Goal: Task Accomplishment & Management: Use online tool/utility

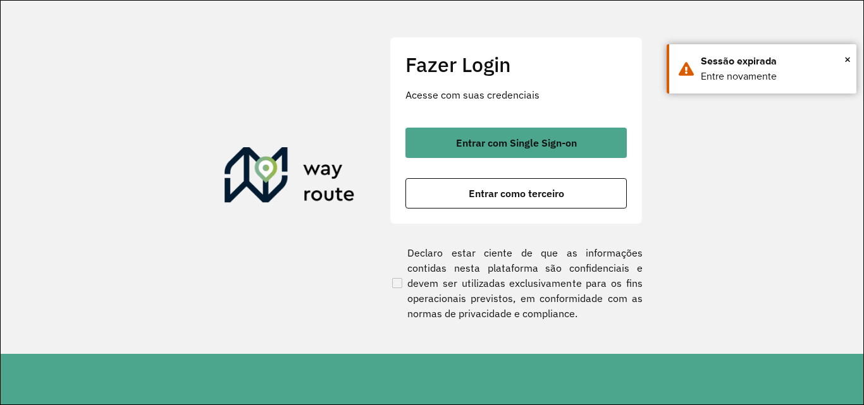
click at [489, 144] on span "Entrar com Single Sign-on" at bounding box center [516, 143] width 121 height 10
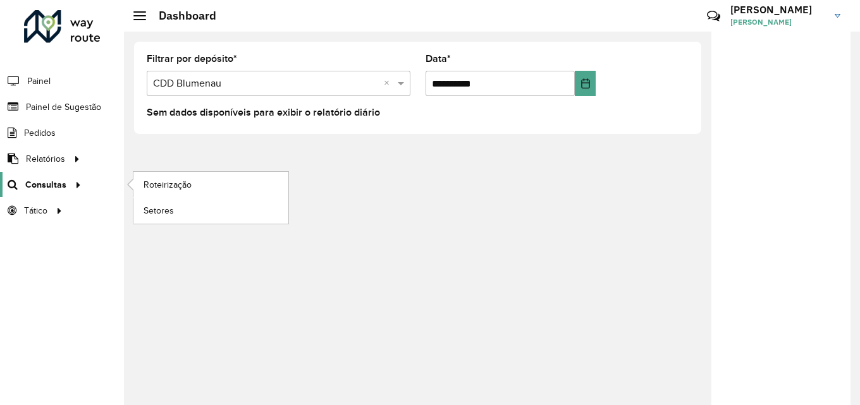
click at [40, 181] on span "Consultas" at bounding box center [45, 184] width 41 height 13
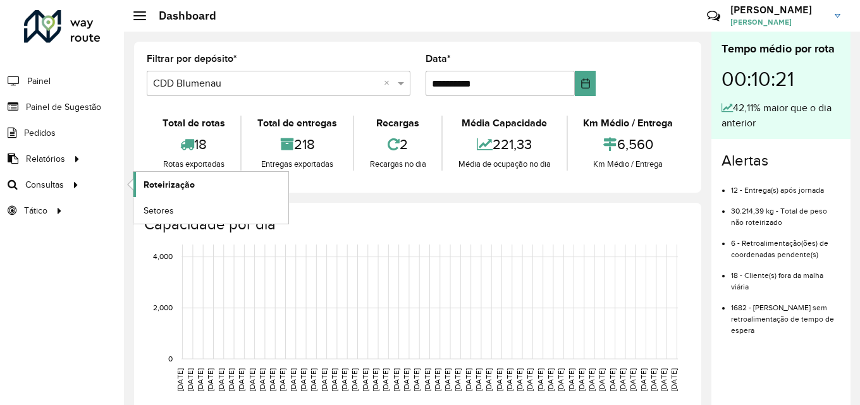
click at [161, 178] on span "Roteirização" at bounding box center [169, 184] width 51 height 13
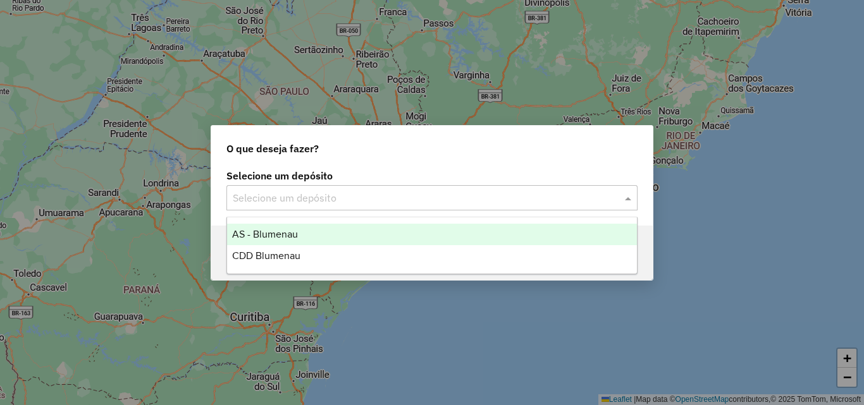
click at [375, 191] on input "text" at bounding box center [419, 198] width 373 height 15
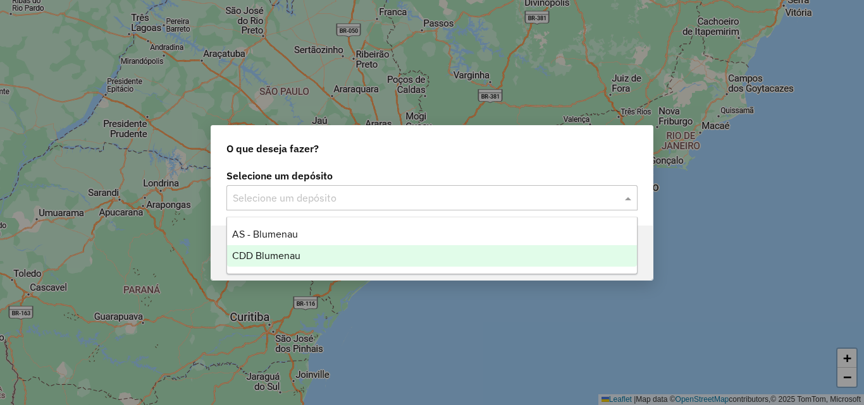
click at [273, 255] on span "CDD Blumenau" at bounding box center [266, 255] width 68 height 11
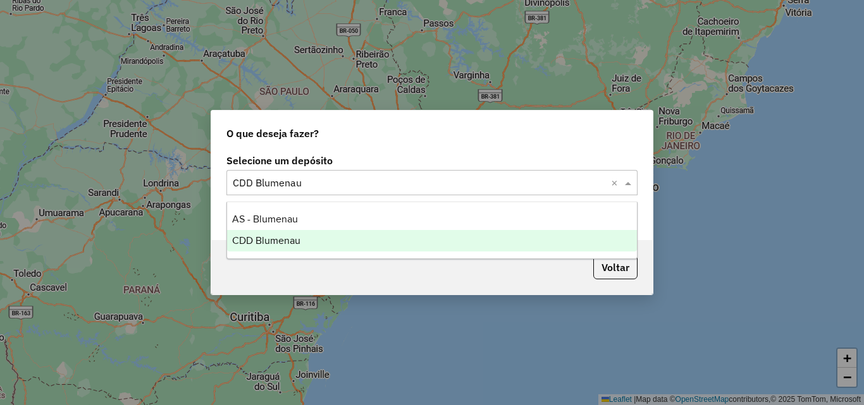
click at [318, 238] on div "CDD Blumenau" at bounding box center [432, 241] width 410 height 22
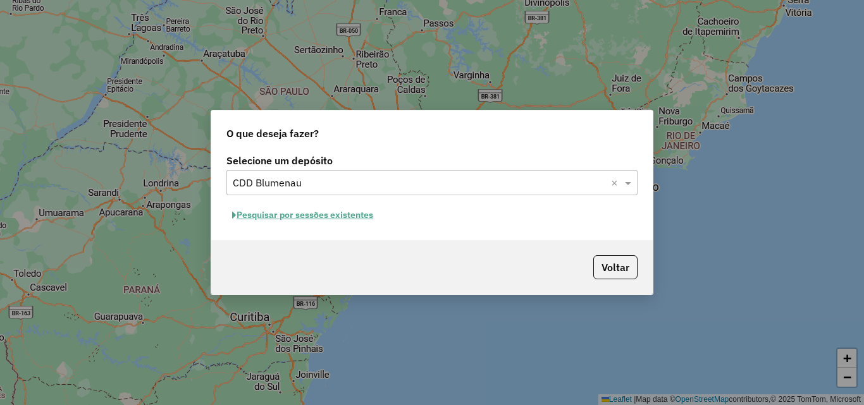
click at [367, 218] on button "Pesquisar por sessões existentes" at bounding box center [302, 216] width 152 height 20
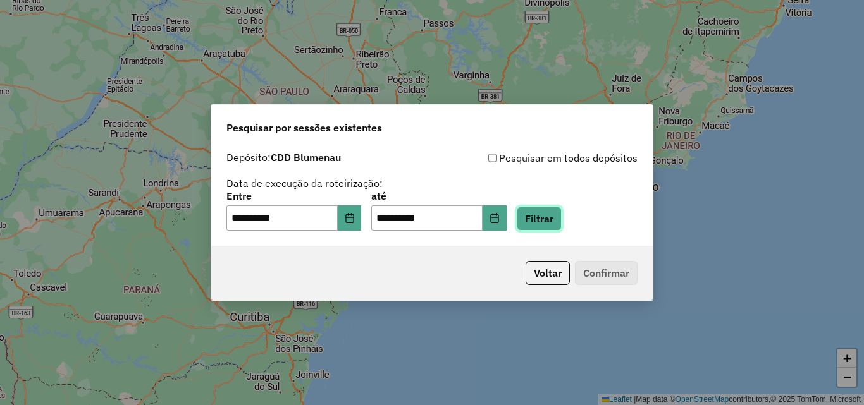
click at [552, 226] on button "Filtrar" at bounding box center [539, 219] width 45 height 24
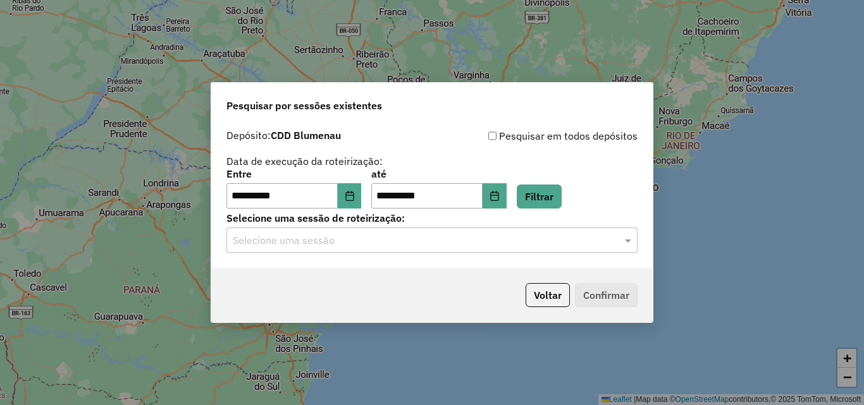
click at [378, 244] on input "text" at bounding box center [419, 240] width 373 height 15
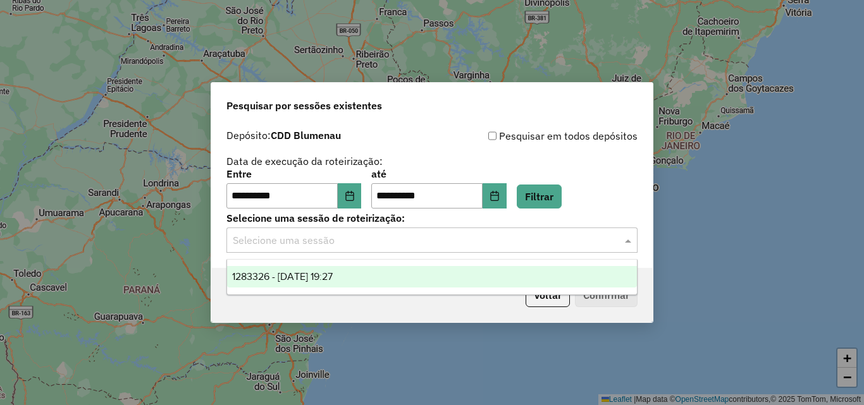
click at [333, 271] on span "1283326 - 26/09/2025 19:27" at bounding box center [282, 276] width 101 height 11
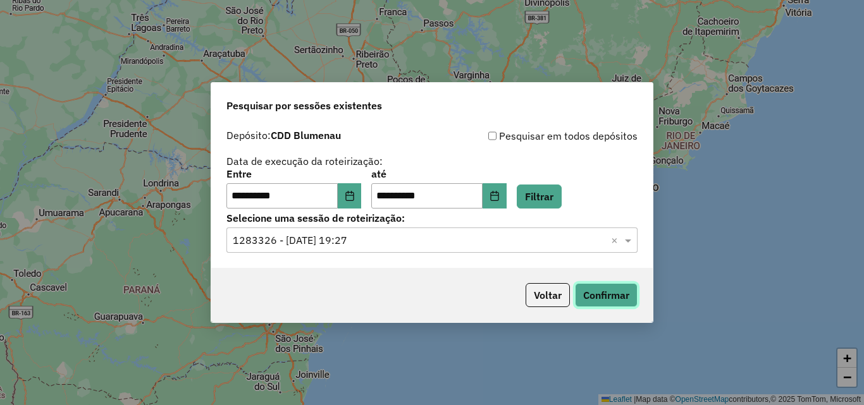
click at [612, 295] on button "Confirmar" at bounding box center [606, 295] width 63 height 24
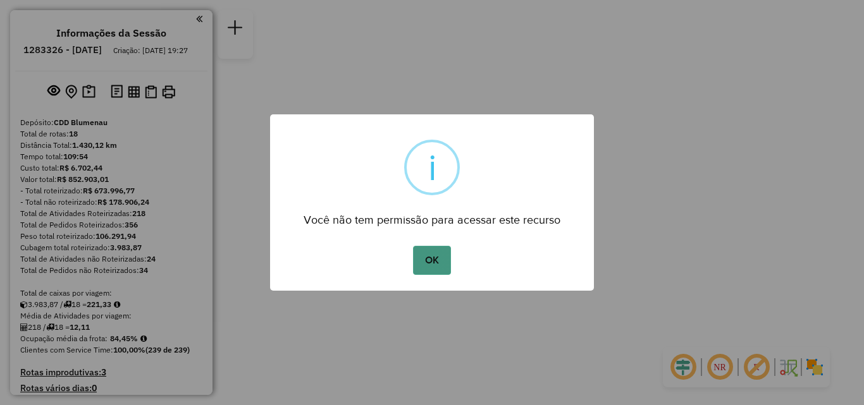
click at [426, 256] on button "OK" at bounding box center [431, 260] width 37 height 29
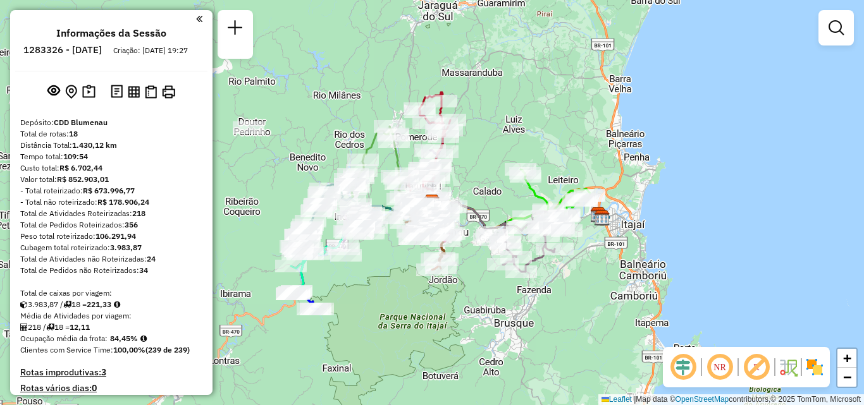
drag, startPoint x: 579, startPoint y: 250, endPoint x: 498, endPoint y: 267, distance: 82.7
click at [498, 267] on div "Rota 15 - Placa REB3F66 92808803 - FERNANDA DARY FERNAN Janela de atendimento G…" at bounding box center [432, 202] width 864 height 405
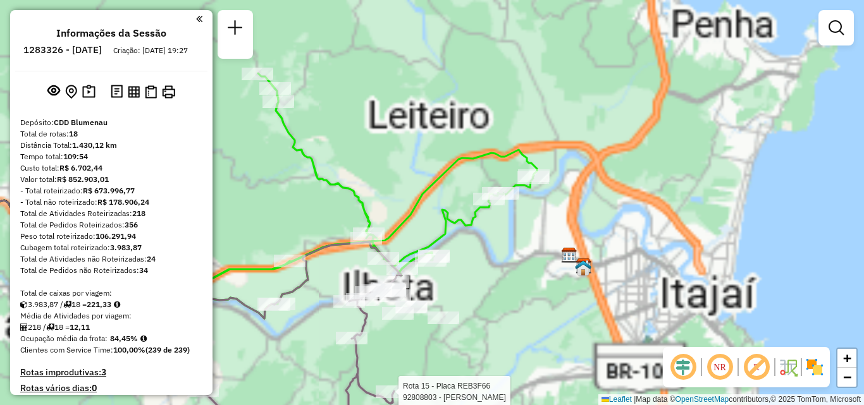
drag, startPoint x: 501, startPoint y: 225, endPoint x: 496, endPoint y: 245, distance: 21.5
click at [496, 245] on div "Rota 15 - Placa REB3F66 92808803 - FERNANDA DARY FERNAN Janela de atendimento G…" at bounding box center [432, 202] width 864 height 405
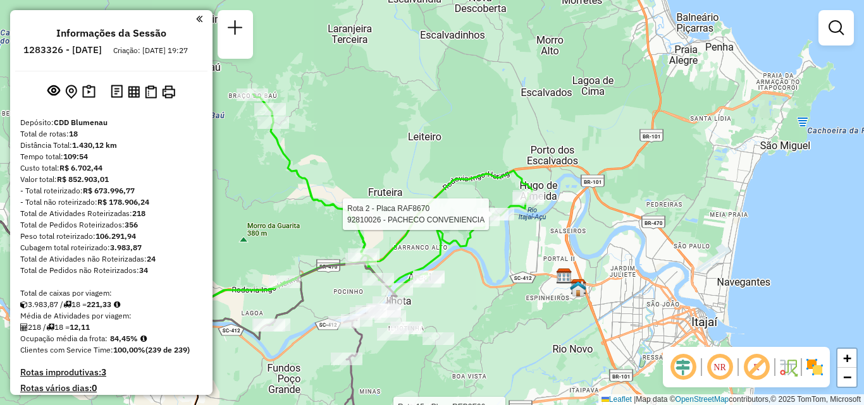
select select "**********"
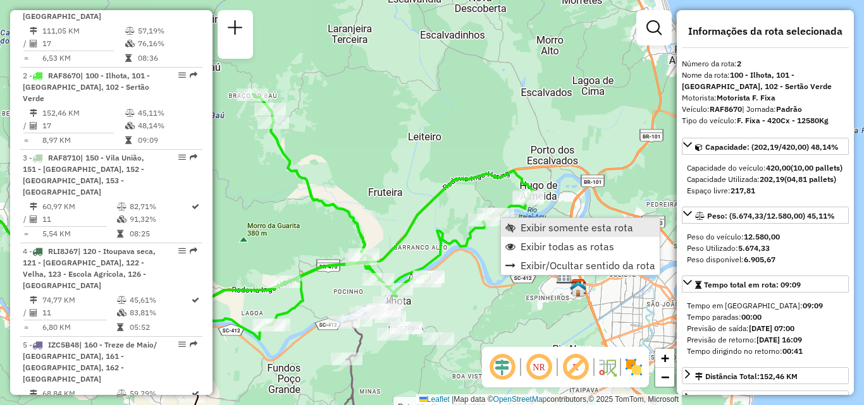
scroll to position [578, 0]
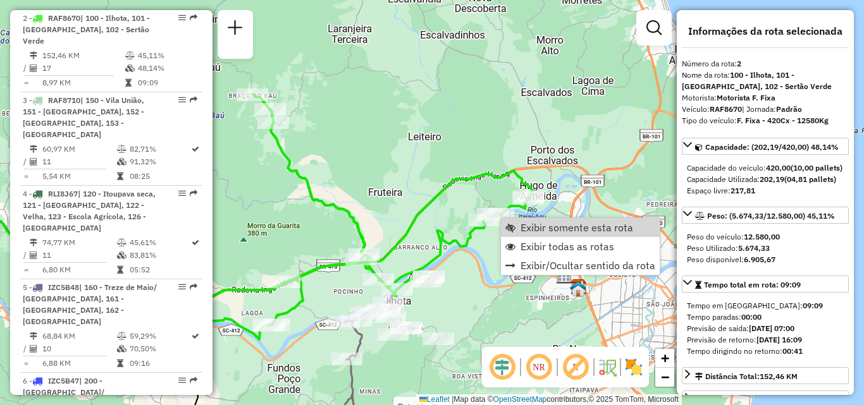
click at [446, 317] on div "Rota 15 - Placa REB3F66 92808803 - FERNANDA DARY FERNAN Rota 2 - Placa RAF8670 …" at bounding box center [432, 202] width 864 height 405
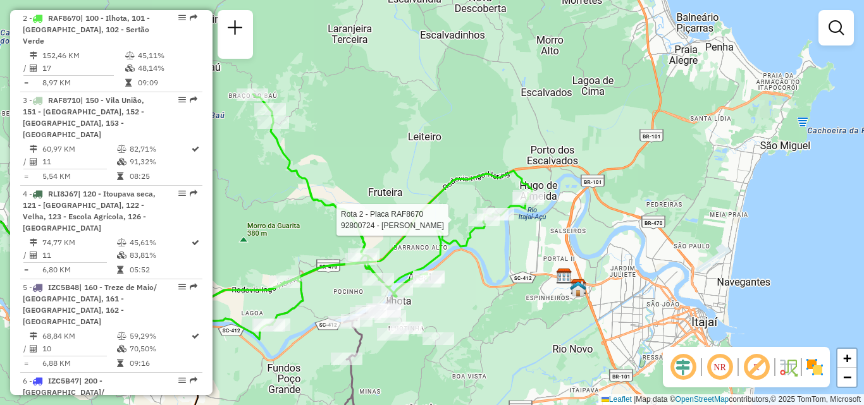
select select "**********"
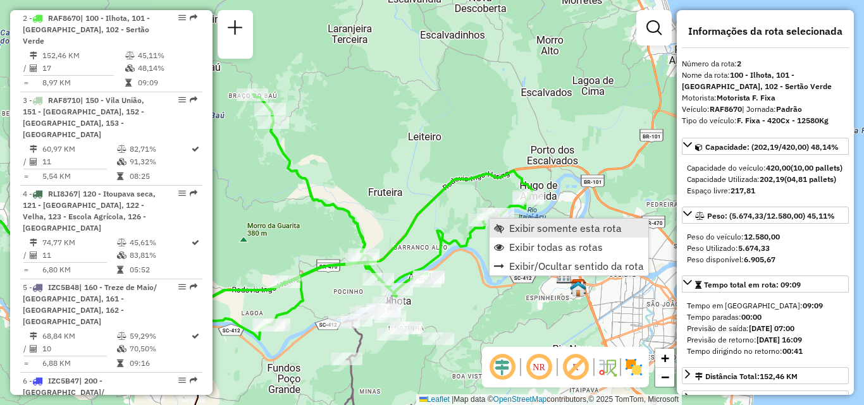
click at [526, 226] on span "Exibir somente esta rota" at bounding box center [565, 228] width 113 height 10
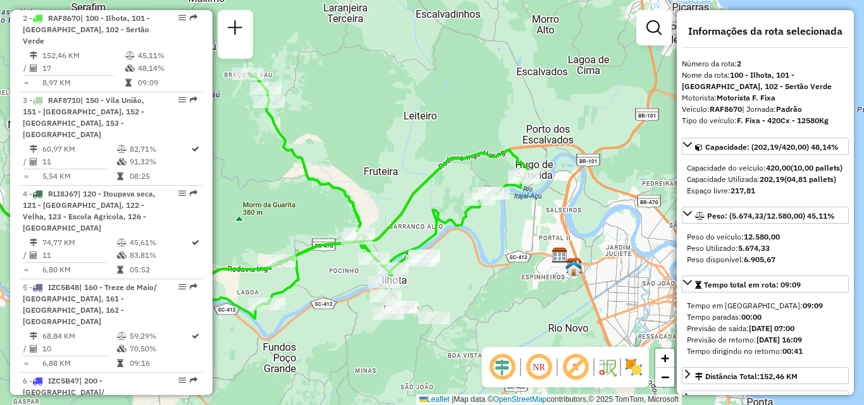
drag, startPoint x: 525, startPoint y: 240, endPoint x: 302, endPoint y: 233, distance: 222.7
click at [302, 233] on div "Janela de atendimento Grade de atendimento Capacidade Transportadoras Veículos …" at bounding box center [432, 202] width 864 height 405
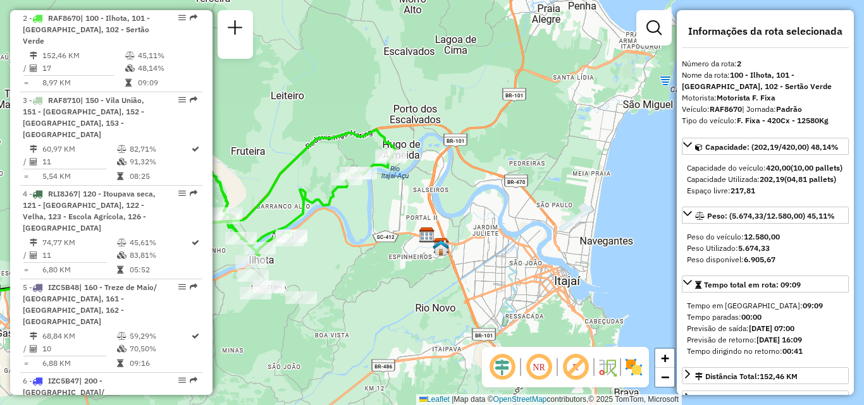
drag, startPoint x: 465, startPoint y: 233, endPoint x: 341, endPoint y: 211, distance: 125.8
click at [341, 211] on div "Janela de atendimento Grade de atendimento Capacidade Transportadoras Veículos …" at bounding box center [432, 202] width 864 height 405
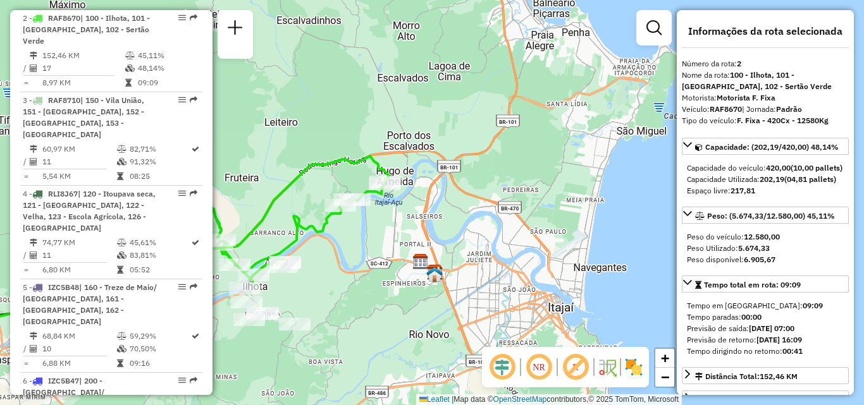
drag, startPoint x: 397, startPoint y: 176, endPoint x: 431, endPoint y: 239, distance: 71.6
click at [431, 239] on div "Janela de atendimento Grade de atendimento Capacidade Transportadoras Veículos …" at bounding box center [432, 202] width 864 height 405
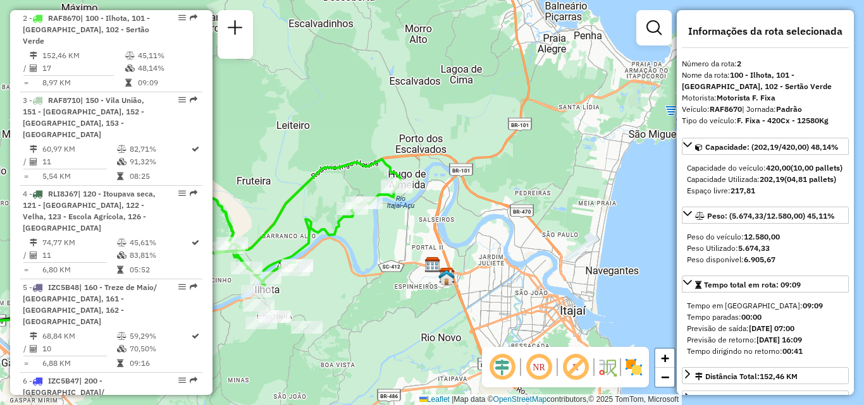
drag, startPoint x: 440, startPoint y: 237, endPoint x: 488, endPoint y: 229, distance: 48.1
click at [481, 231] on div "Rota 2 - Placa RAF8670 92806984 - ALAN POUL DE ANDRADE Janela de atendimento Gr…" at bounding box center [432, 202] width 864 height 405
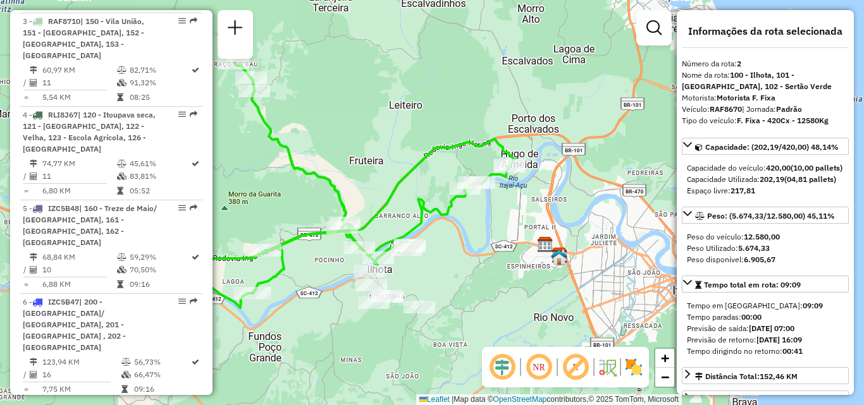
scroll to position [768, 0]
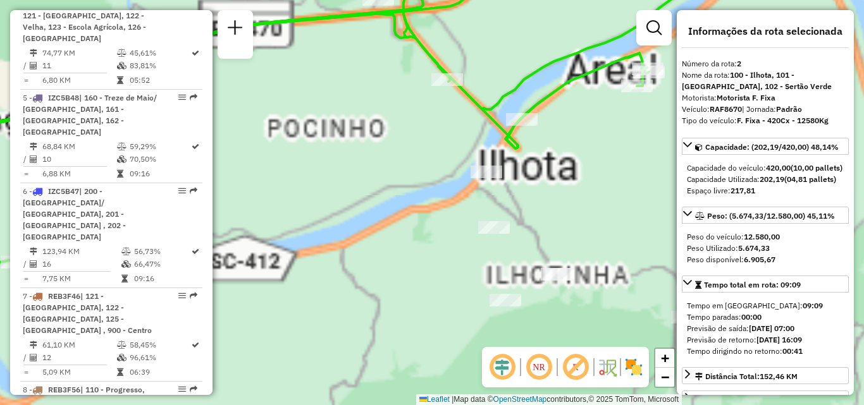
drag, startPoint x: 347, startPoint y: 298, endPoint x: 502, endPoint y: 259, distance: 159.8
click at [498, 261] on div "Janela de atendimento Grade de atendimento Capacidade Transportadoras Veículos …" at bounding box center [432, 202] width 864 height 405
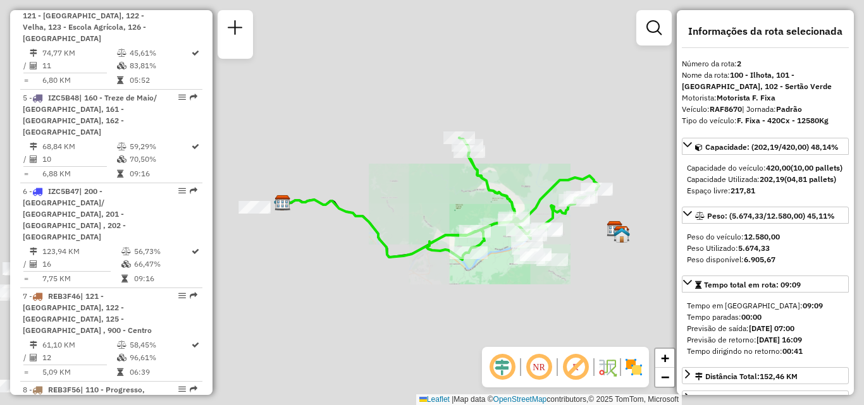
drag, startPoint x: 444, startPoint y: 262, endPoint x: 459, endPoint y: 260, distance: 15.3
click at [551, 235] on div "Janela de atendimento Grade de atendimento Capacidade Transportadoras Veículos …" at bounding box center [432, 202] width 864 height 405
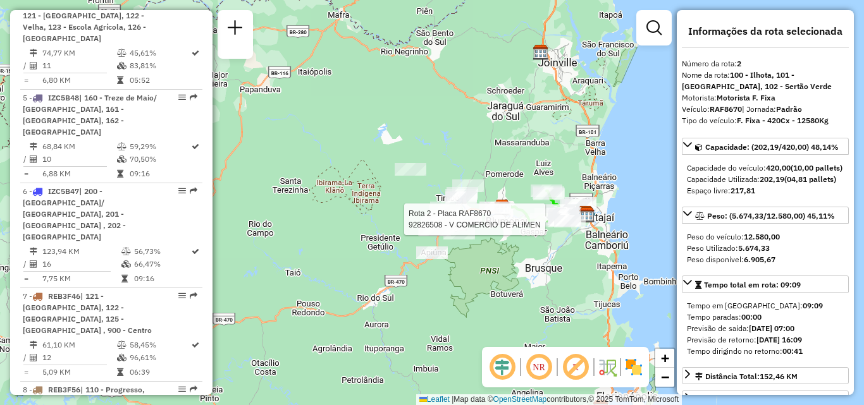
click at [414, 247] on div "Rota 2 - Placa RAF8670 92826508 - V COMERCIO DE ALIMEN Janela de atendimento Gr…" at bounding box center [432, 202] width 864 height 405
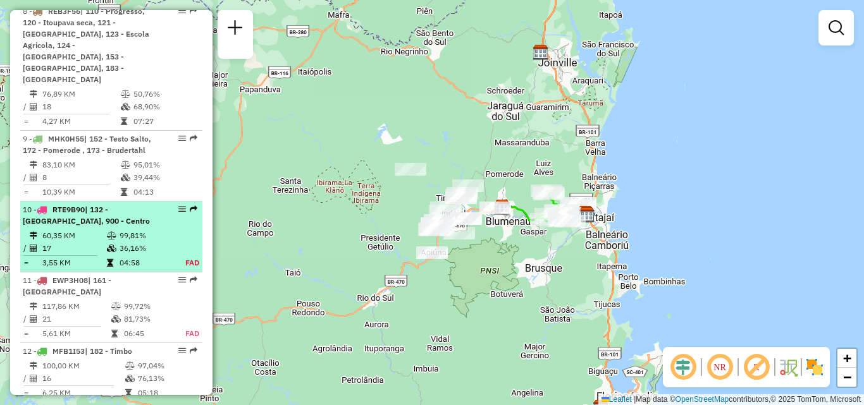
scroll to position [1147, 0]
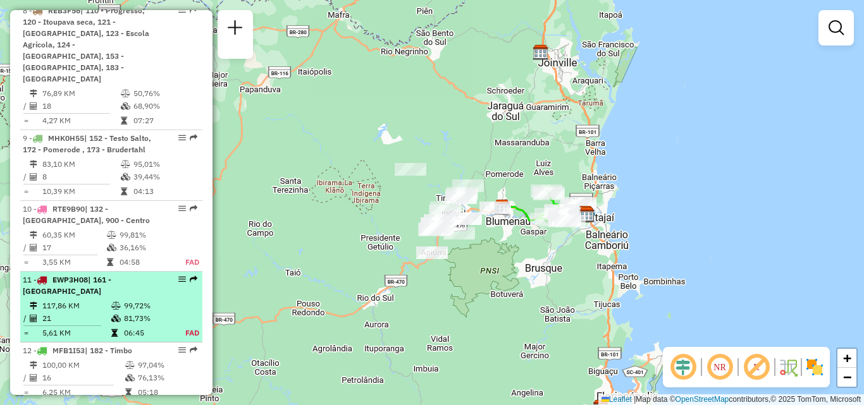
click at [98, 300] on td "117,86 KM" at bounding box center [76, 306] width 69 height 13
select select "**********"
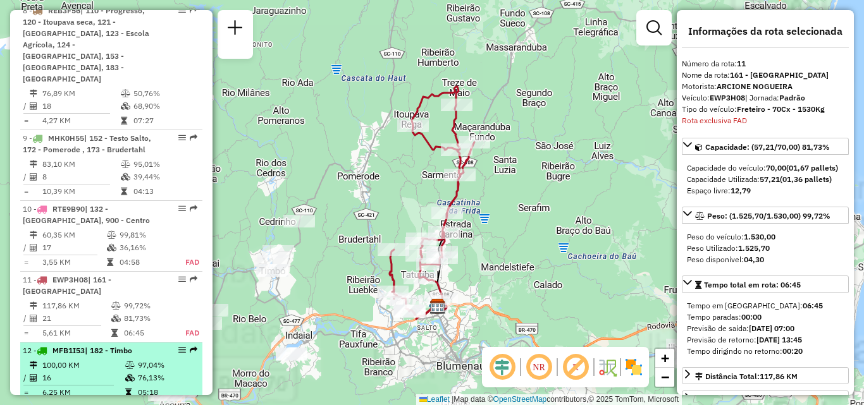
click at [80, 289] on ul "1 - RAF8760 | 181 - Indaial, 182 - Timbo, 183 - Tapajós 111,05 KM 57,19% / 17 7…" at bounding box center [111, 121] width 182 height 1525
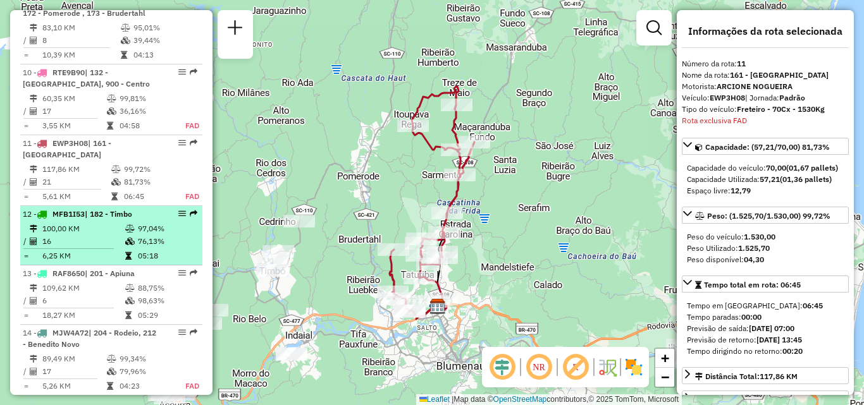
scroll to position [1329, 0]
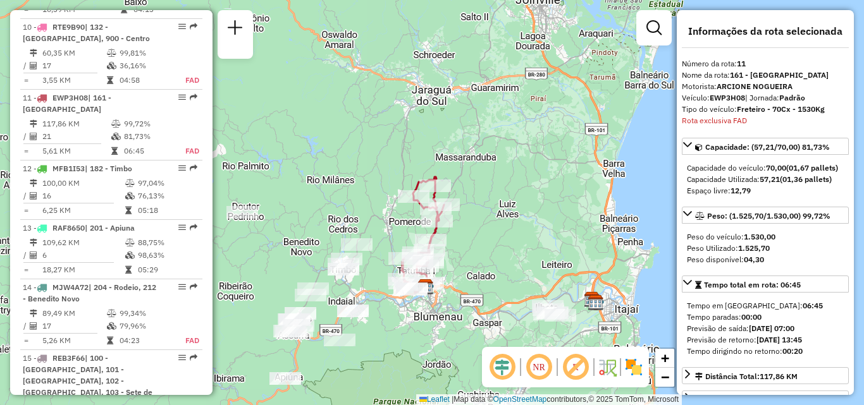
drag, startPoint x: 384, startPoint y: 300, endPoint x: 383, endPoint y: 287, distance: 13.3
click at [383, 288] on div "Janela de atendimento Grade de atendimento Capacidade Transportadoras Veículos …" at bounding box center [432, 202] width 864 height 405
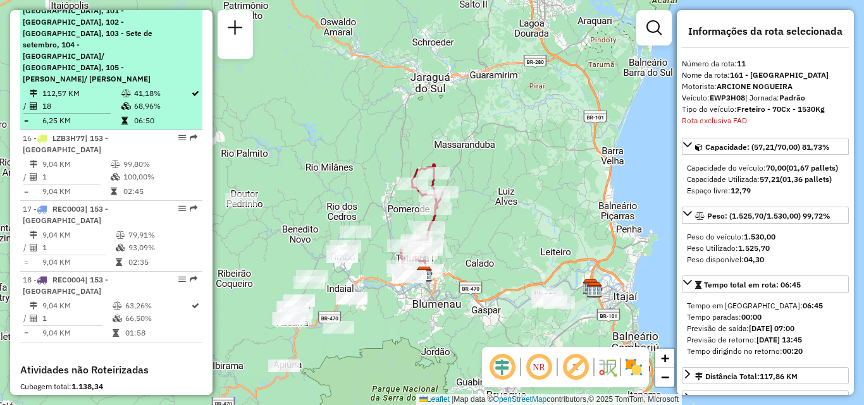
scroll to position [1709, 0]
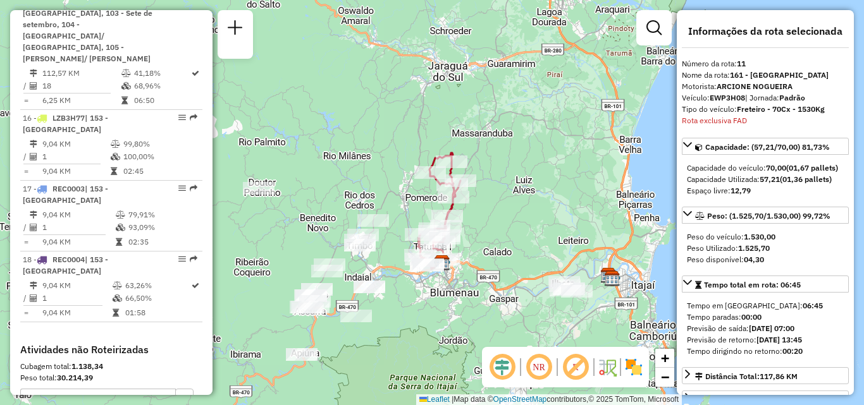
drag, startPoint x: 410, startPoint y: 294, endPoint x: 427, endPoint y: 284, distance: 19.3
click at [426, 284] on div "Janela de atendimento Grade de atendimento Capacidade Transportadoras Veículos …" at bounding box center [432, 202] width 864 height 405
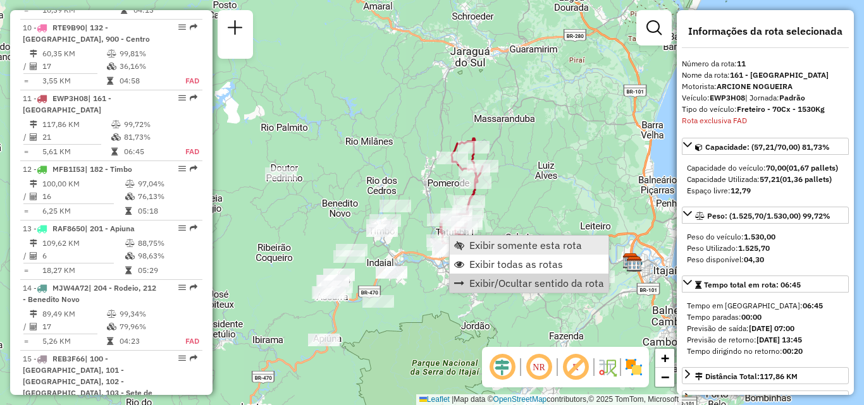
scroll to position [1329, 0]
click at [497, 253] on link "Exibir somente esta rota" at bounding box center [529, 245] width 159 height 19
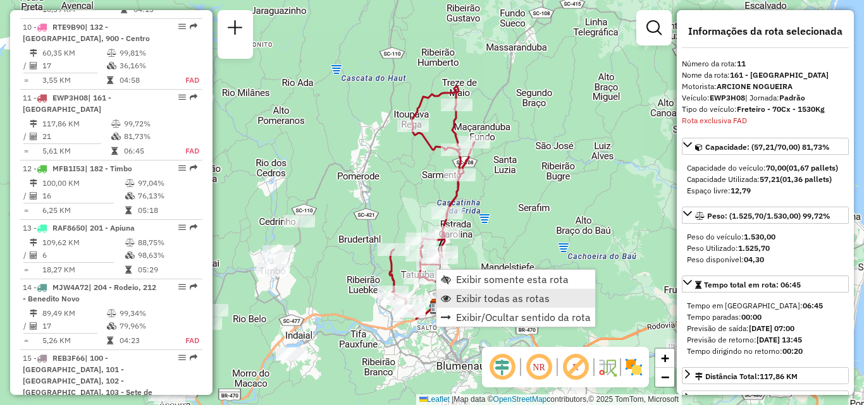
click at [460, 297] on span "Exibir todas as rotas" at bounding box center [503, 298] width 94 height 10
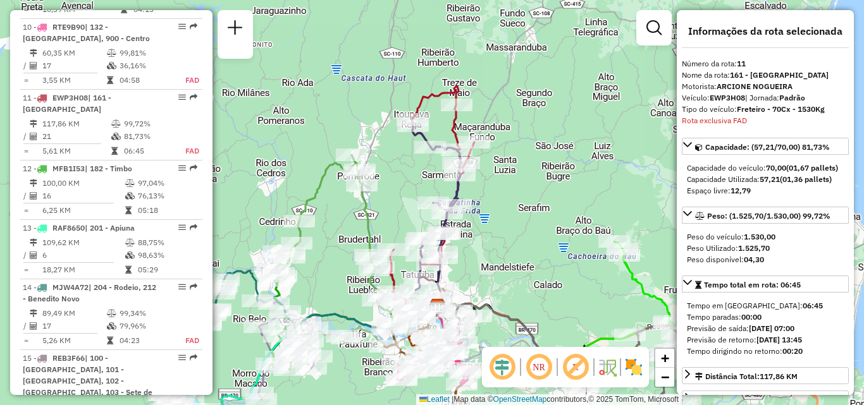
click at [361, 195] on icon at bounding box center [328, 255] width 109 height 200
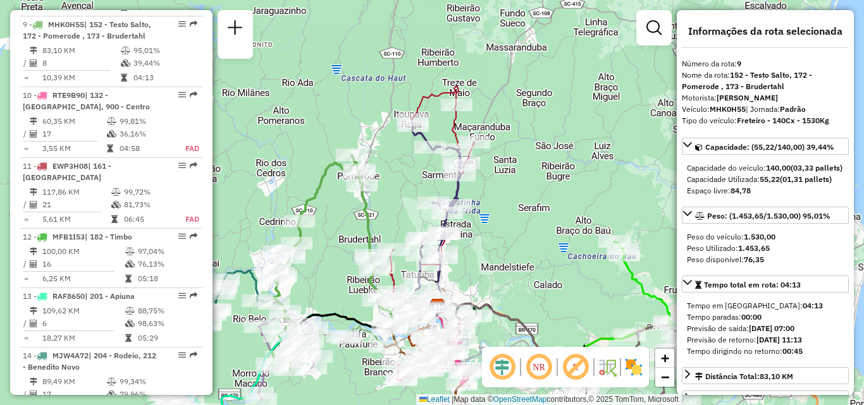
scroll to position [1176, 0]
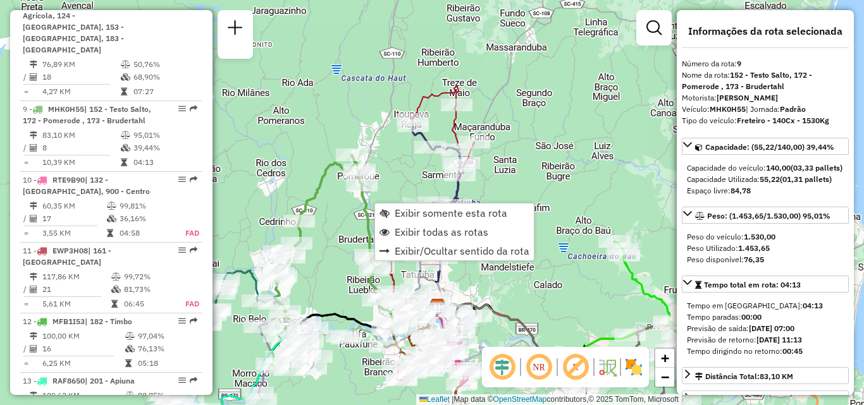
click at [412, 167] on div "Janela de atendimento Grade de atendimento Capacidade Transportadoras Veículos …" at bounding box center [432, 202] width 864 height 405
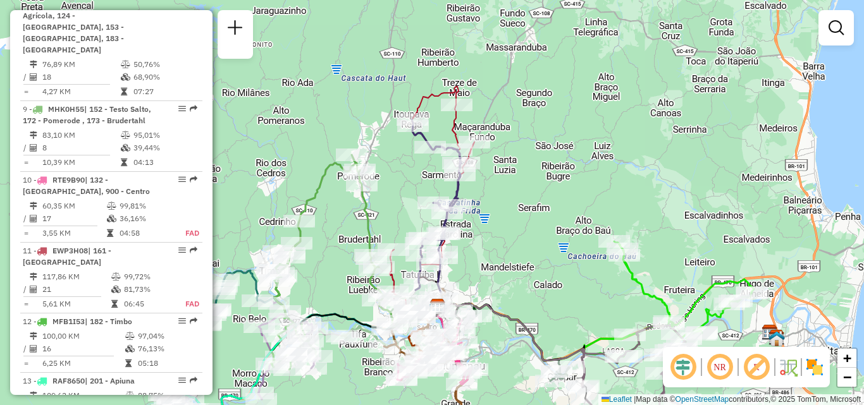
click at [412, 170] on div "Janela de atendimento Grade de atendimento Capacidade Transportadoras Veículos …" at bounding box center [432, 202] width 864 height 405
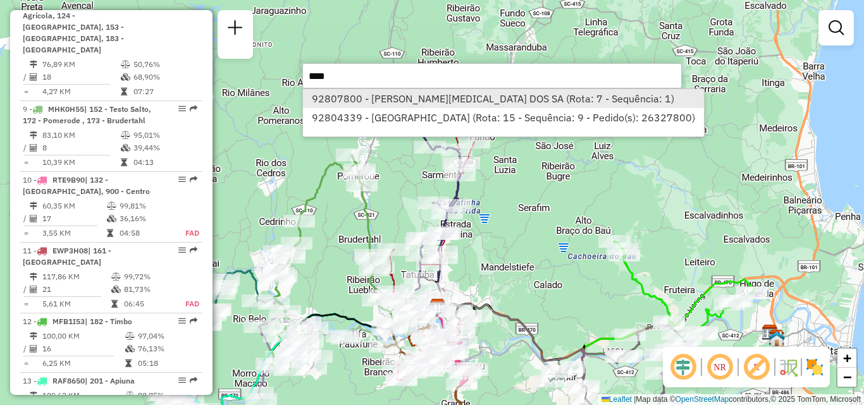
type input "****"
click at [378, 101] on li "92807800 - JONATAN SENNA DOS SA (Rota: 7 - Sequência: 1)" at bounding box center [503, 98] width 400 height 19
select select "**********"
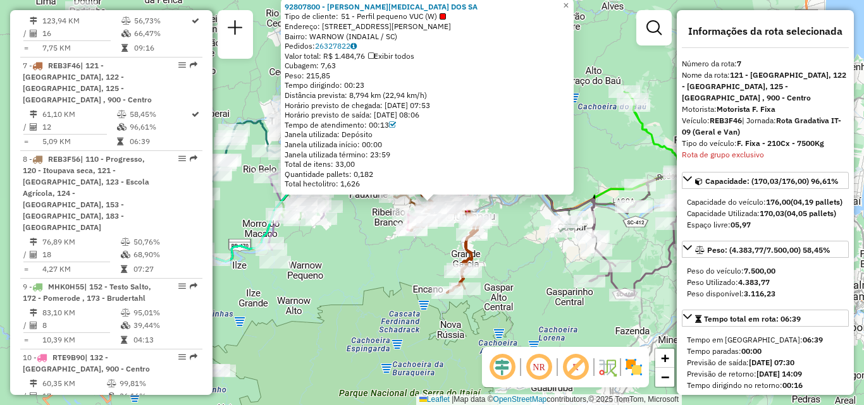
scroll to position [989, 0]
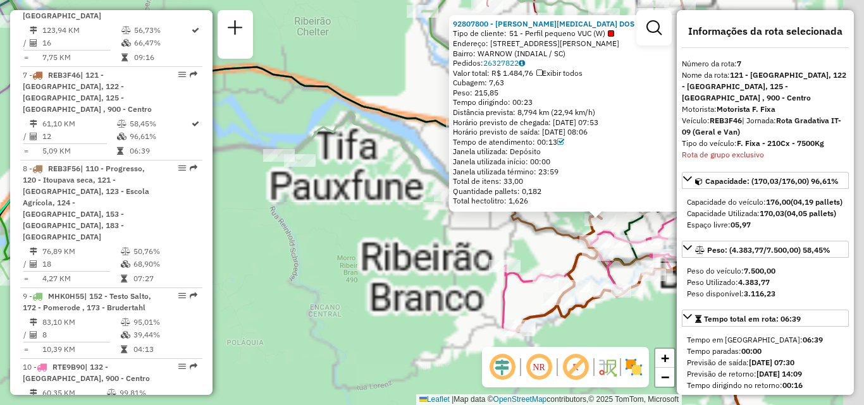
drag, startPoint x: 372, startPoint y: 226, endPoint x: 329, endPoint y: 227, distance: 43.0
click at [330, 226] on div "92807800 - JONATAN SENNA DOS SA Tipo de cliente: 51 - Perfil pequeno VUC (W) En…" at bounding box center [432, 202] width 864 height 405
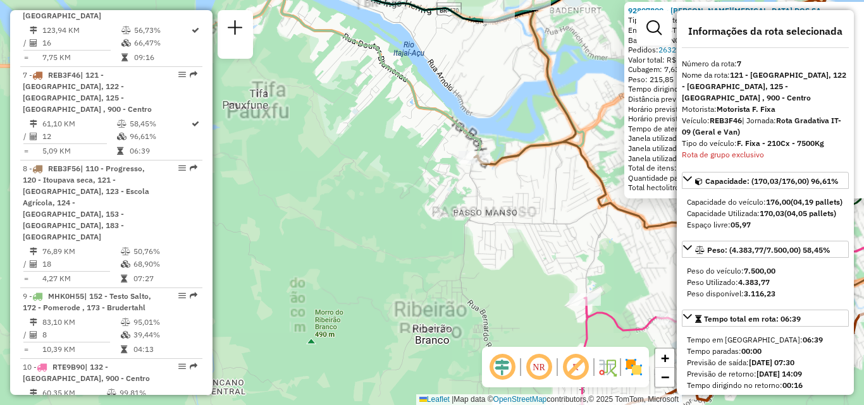
drag, startPoint x: 460, startPoint y: 232, endPoint x: 298, endPoint y: 231, distance: 162.5
click at [298, 231] on div "92807800 - JONATAN SENNA DOS SA Tipo de cliente: 51 - Perfil pequeno VUC (W) En…" at bounding box center [432, 202] width 864 height 405
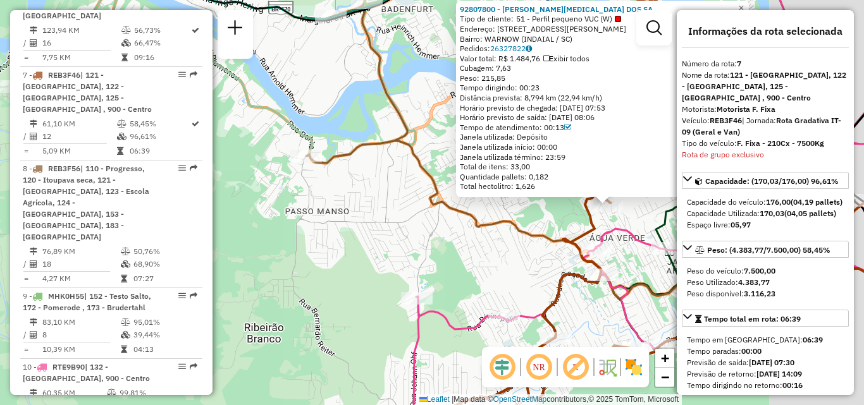
drag, startPoint x: 419, startPoint y: 230, endPoint x: 250, endPoint y: 230, distance: 168.8
click at [250, 230] on div "92807800 - JONATAN SENNA DOS SA Tipo de cliente: 51 - Perfil pequeno VUC (W) En…" at bounding box center [432, 202] width 864 height 405
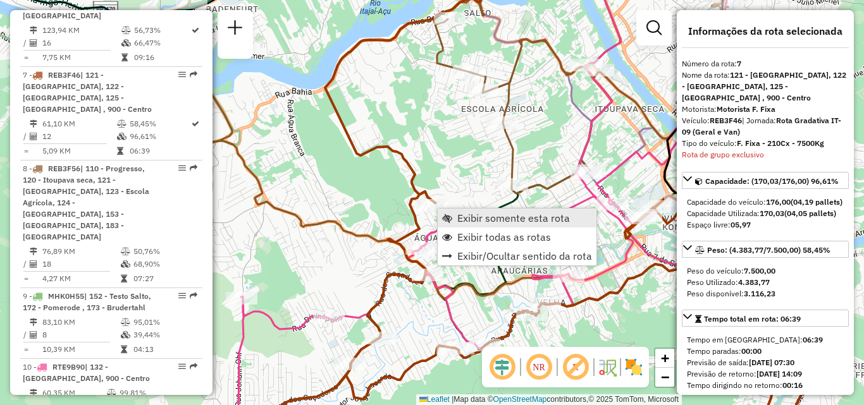
click at [476, 220] on span "Exibir somente esta rota" at bounding box center [513, 218] width 113 height 10
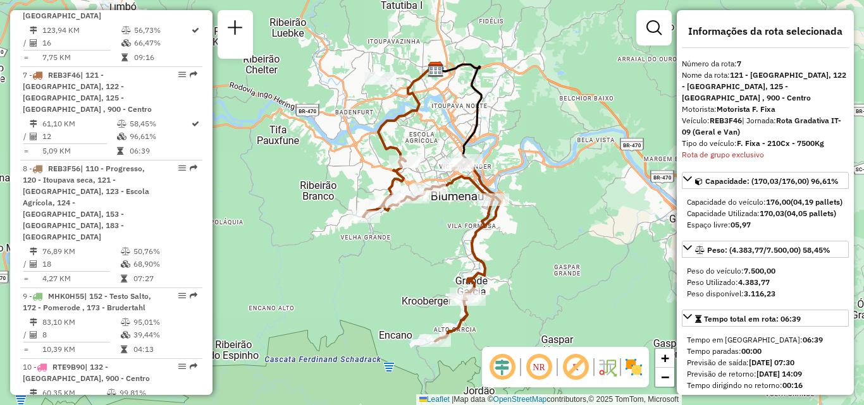
drag, startPoint x: 400, startPoint y: 233, endPoint x: 389, endPoint y: 251, distance: 20.7
click at [390, 251] on div "Janela de atendimento Grade de atendimento Capacidade Transportadoras Veículos …" at bounding box center [432, 202] width 864 height 405
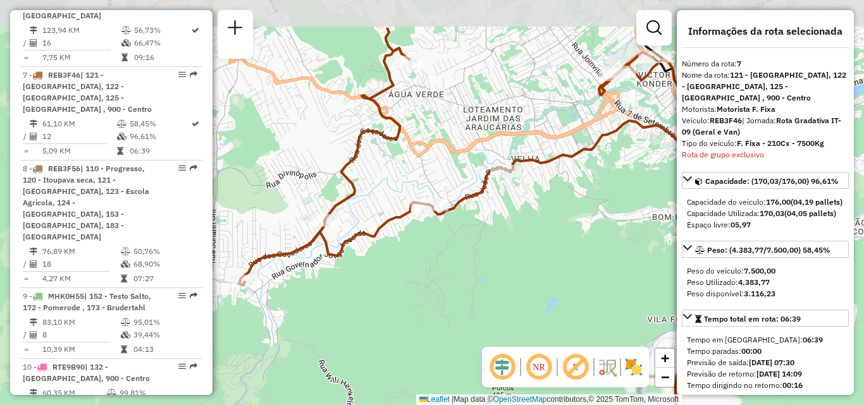
drag, startPoint x: 418, startPoint y: 254, endPoint x: 431, endPoint y: 292, distance: 40.0
click at [431, 292] on div "Janela de atendimento Grade de atendimento Capacidade Transportadoras Veículos …" at bounding box center [432, 202] width 864 height 405
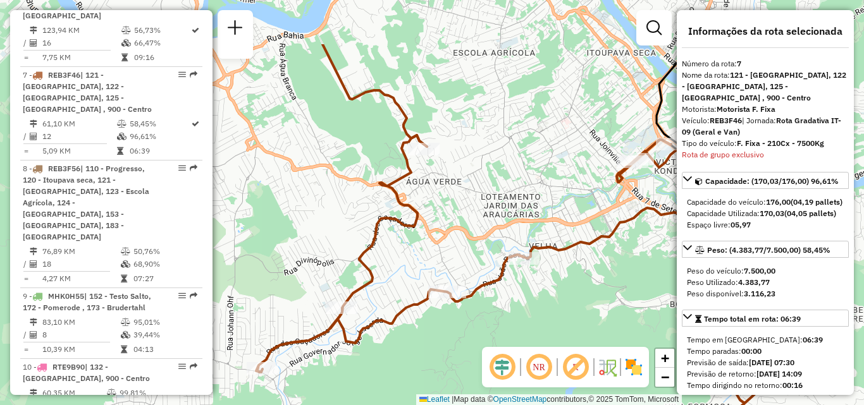
drag, startPoint x: 424, startPoint y: 201, endPoint x: 439, endPoint y: 251, distance: 52.2
click at [440, 276] on div "Rota 7 - Placa REB3F46 92800114 - MERCEARIA ACOUGUE SA Janela de atendimento Gr…" at bounding box center [432, 202] width 864 height 405
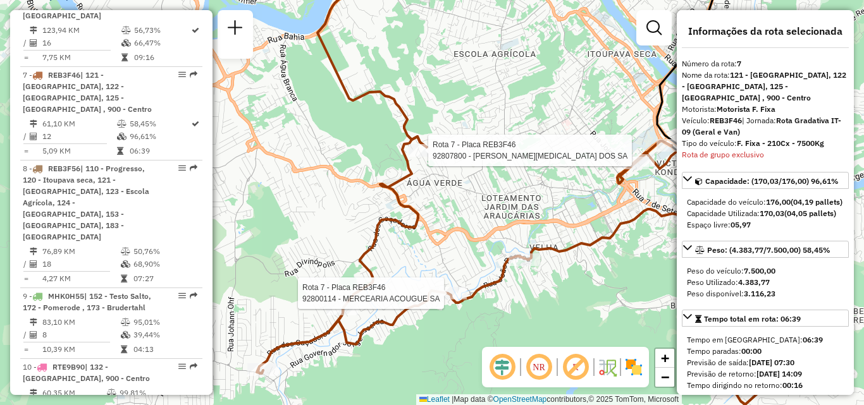
click at [420, 142] on icon at bounding box center [532, 291] width 550 height 309
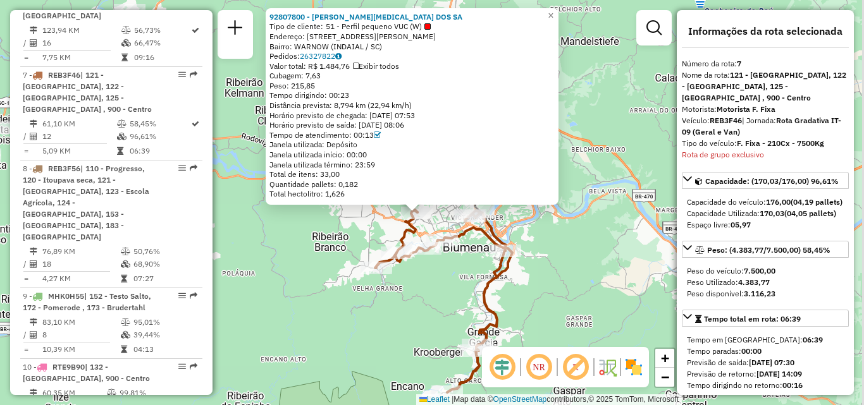
drag, startPoint x: 367, startPoint y: 243, endPoint x: 326, endPoint y: 237, distance: 42.2
click at [336, 241] on div "92807800 - JONATAN SENNA DOS SA Tipo de cliente: 51 - Perfil pequeno VUC (W) En…" at bounding box center [432, 202] width 864 height 405
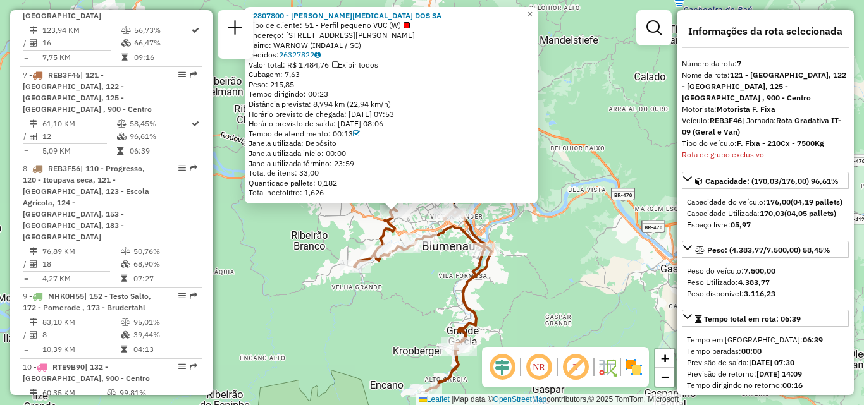
drag, startPoint x: 503, startPoint y: 267, endPoint x: 532, endPoint y: 262, distance: 28.8
click at [532, 262] on div "Rota 7 - Placa REB3F46 92811057 - ASSARIA ALAMEDA 287 LTDA 92807800 - JONATAN S…" at bounding box center [432, 202] width 864 height 405
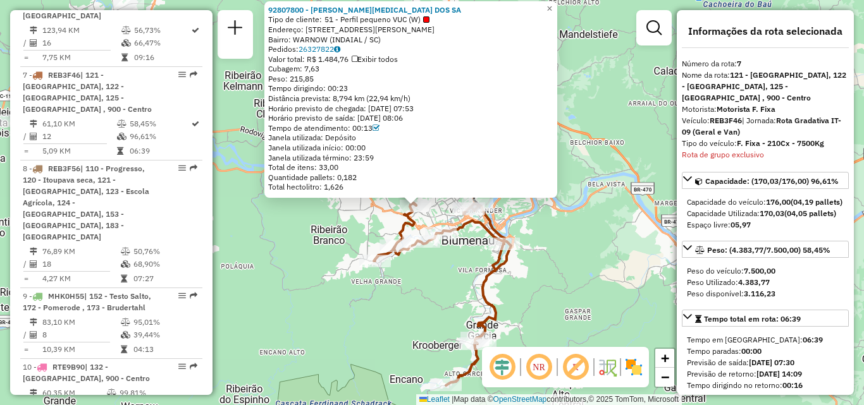
click at [415, 280] on div "92807800 - JONATAN SENNA DOS SA Tipo de cliente: 51 - Perfil pequeno VUC (W) En…" at bounding box center [432, 202] width 864 height 405
click at [376, 328] on div "92807800 - JONATAN SENNA DOS SA Tipo de cliente: 51 - Perfil pequeno VUC (W) En…" at bounding box center [432, 202] width 864 height 405
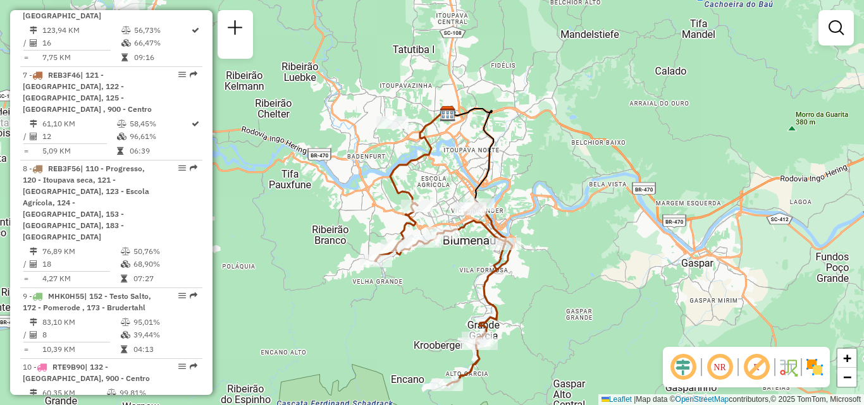
drag, startPoint x: 541, startPoint y: 264, endPoint x: 507, endPoint y: 251, distance: 36.6
click at [507, 251] on div "Janela de atendimento Grade de atendimento Capacidade Transportadoras Veículos …" at bounding box center [432, 202] width 864 height 405
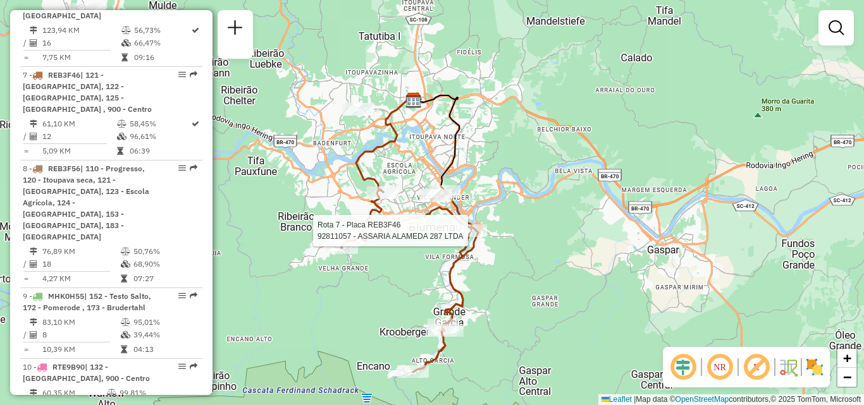
select select "**********"
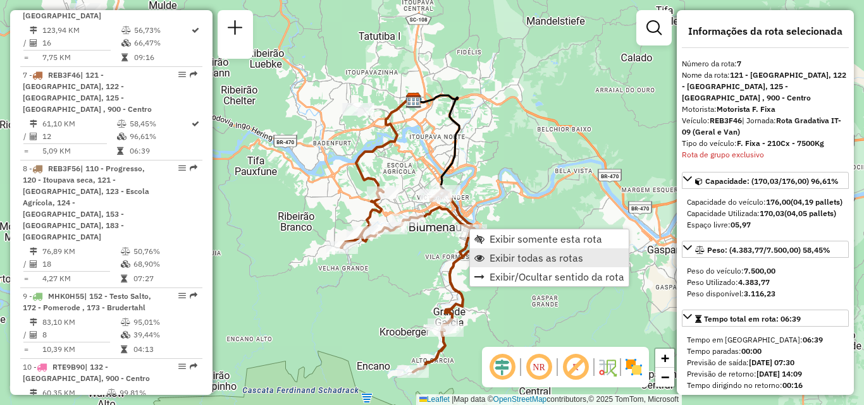
click at [546, 261] on span "Exibir todas as rotas" at bounding box center [536, 258] width 94 height 10
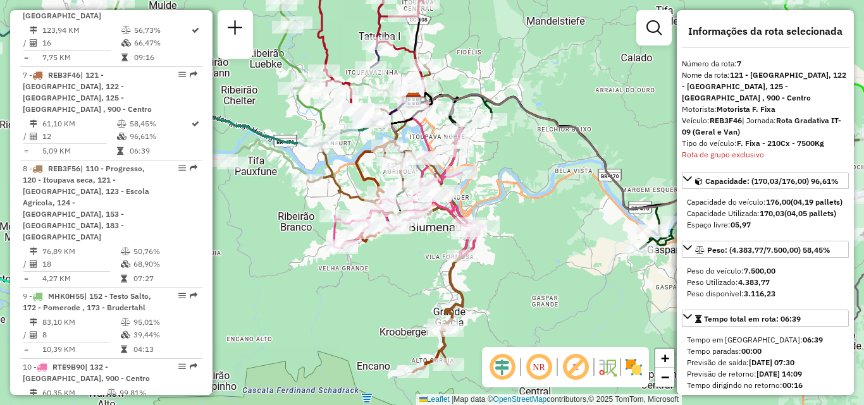
drag, startPoint x: 606, startPoint y: 290, endPoint x: 339, endPoint y: 264, distance: 268.2
click at [346, 264] on div "Janela de atendimento Grade de atendimento Capacidade Transportadoras Veículos …" at bounding box center [432, 202] width 864 height 405
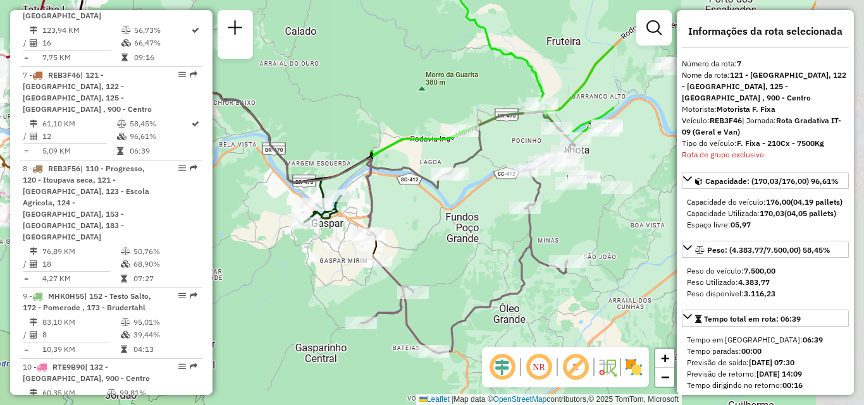
drag, startPoint x: 500, startPoint y: 269, endPoint x: 345, endPoint y: 273, distance: 154.4
click at [345, 273] on div "Rota 15 - Placa REB3F66 92805068 - MERCADO 2 IRMAOS MAR Janela de atendimento G…" at bounding box center [432, 202] width 864 height 405
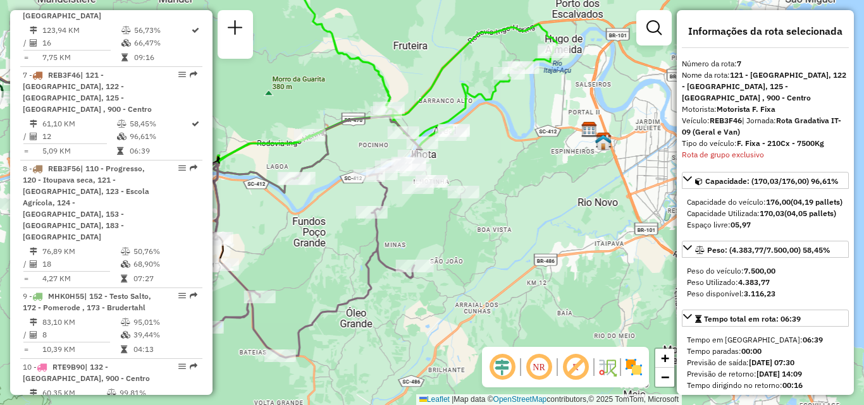
click at [455, 274] on div "Rota 15 - Placa REB3F66 92808803 - FERNANDA DARY FERNAN Janela de atendimento G…" at bounding box center [432, 202] width 864 height 405
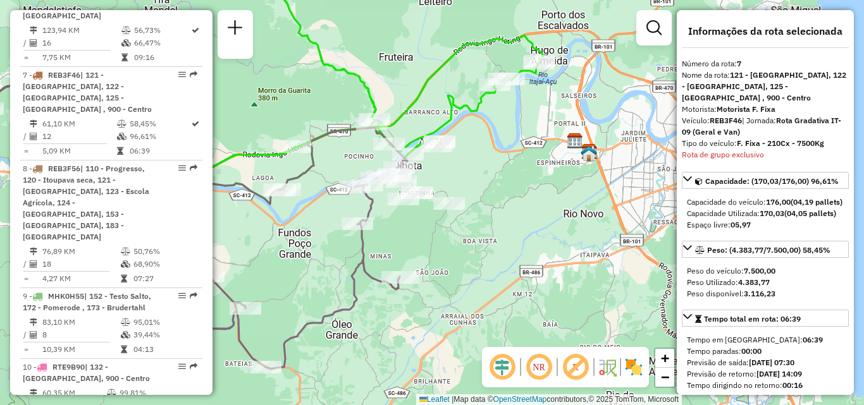
click at [500, 240] on div "Janela de atendimento Grade de atendimento Capacidade Transportadoras Veículos …" at bounding box center [432, 202] width 864 height 405
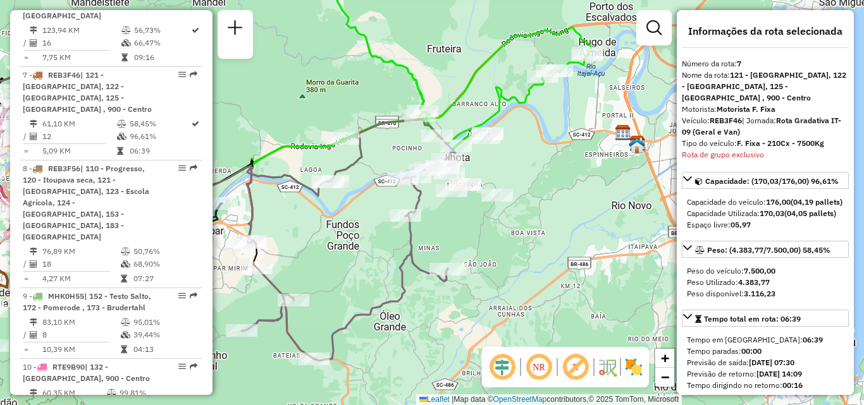
click at [520, 237] on div "Janela de atendimento Grade de atendimento Capacidade Transportadoras Veículos …" at bounding box center [432, 202] width 864 height 405
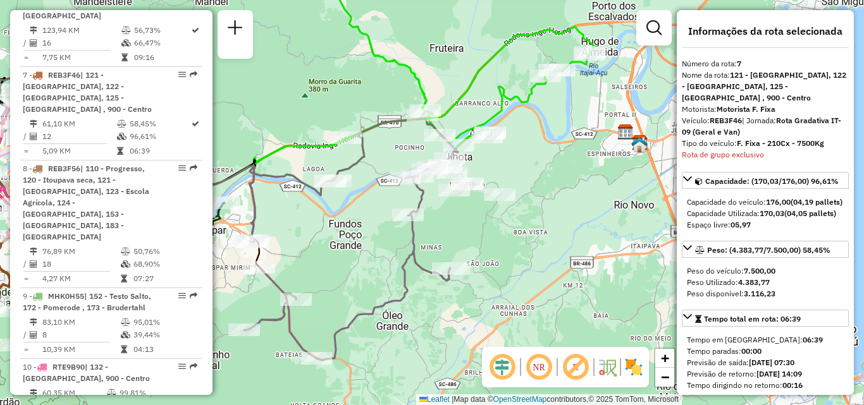
click at [539, 374] on em at bounding box center [539, 367] width 30 height 30
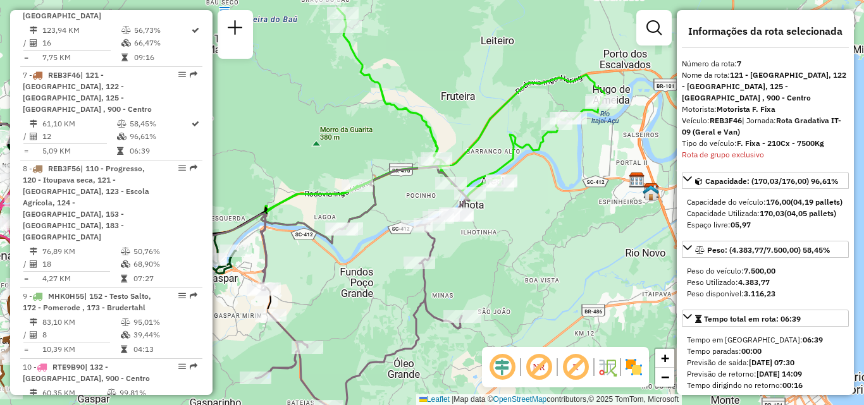
drag, startPoint x: 469, startPoint y: 238, endPoint x: 481, endPoint y: 286, distance: 49.4
click at [481, 286] on div "Janela de atendimento Grade de atendimento Capacidade Transportadoras Veículos …" at bounding box center [432, 202] width 864 height 405
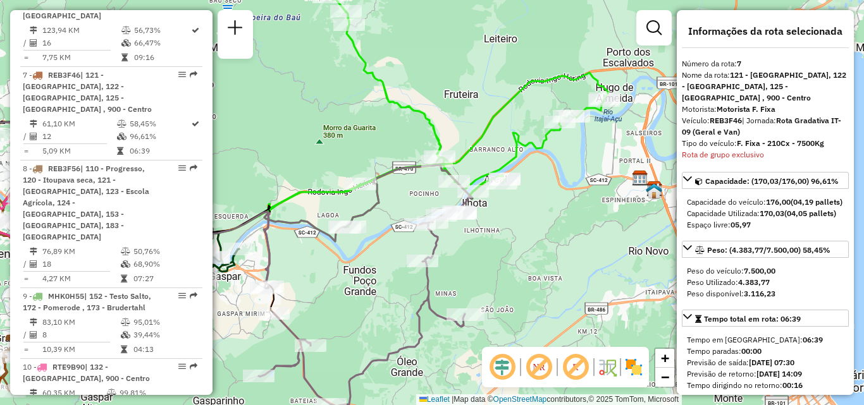
drag, startPoint x: 492, startPoint y: 250, endPoint x: 539, endPoint y: 207, distance: 63.1
click at [531, 228] on div "Janela de atendimento Grade de atendimento Capacidade Transportadoras Veículos …" at bounding box center [432, 202] width 864 height 405
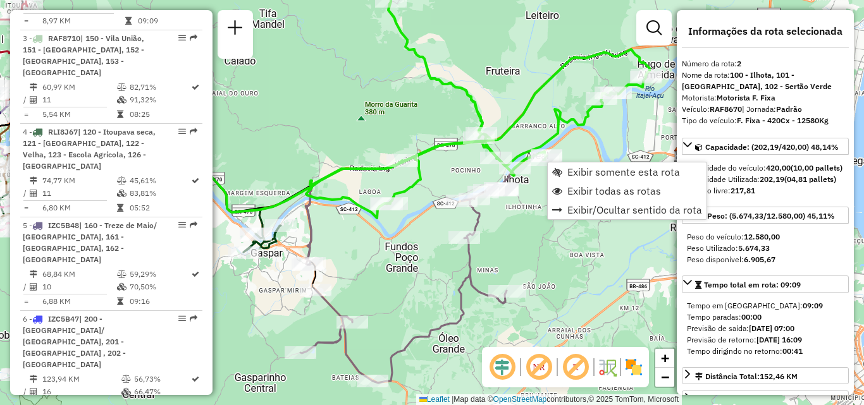
scroll to position [578, 0]
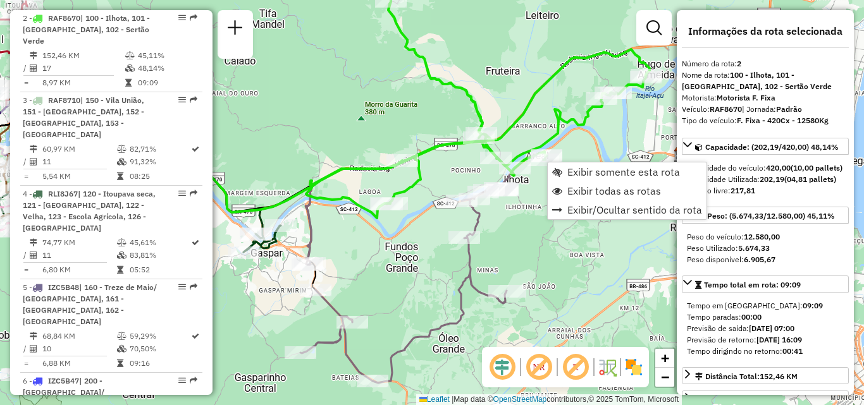
click at [526, 216] on div "Janela de atendimento Grade de atendimento Capacidade Transportadoras Veículos …" at bounding box center [432, 202] width 864 height 405
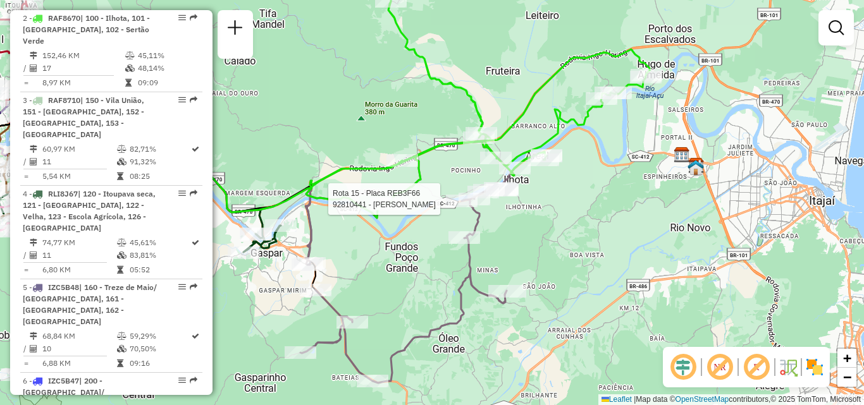
select select "**********"
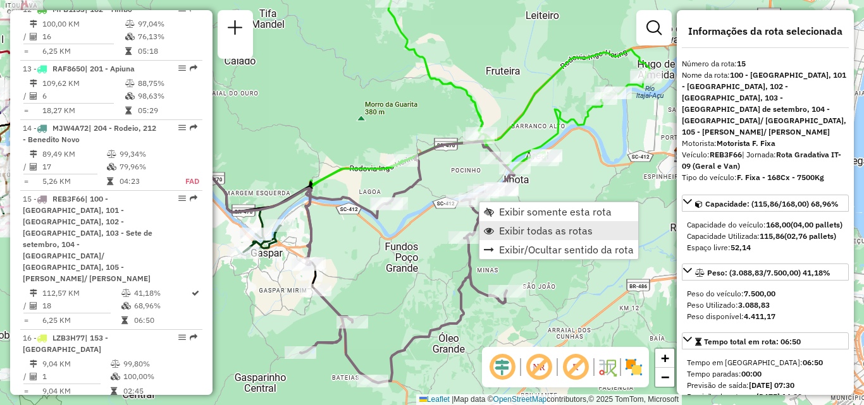
scroll to position [1590, 0]
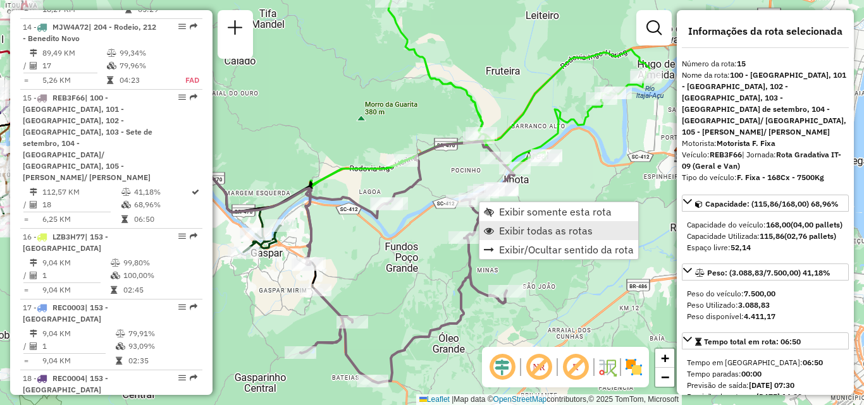
click at [509, 231] on span "Exibir todas as rotas" at bounding box center [546, 231] width 94 height 10
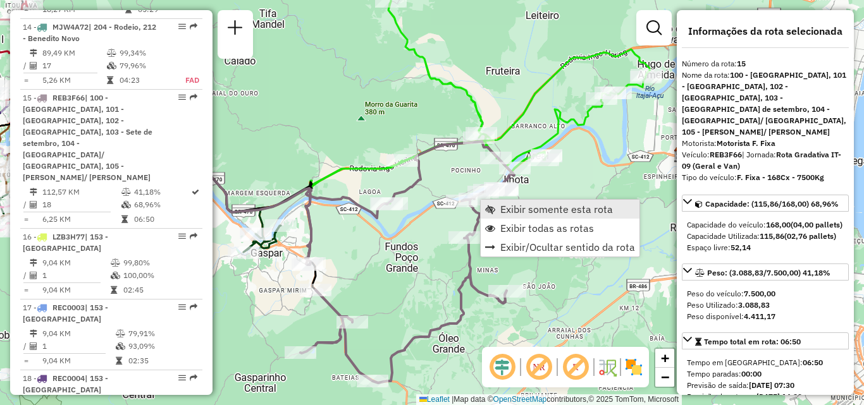
click at [518, 209] on span "Exibir somente esta rota" at bounding box center [556, 209] width 113 height 10
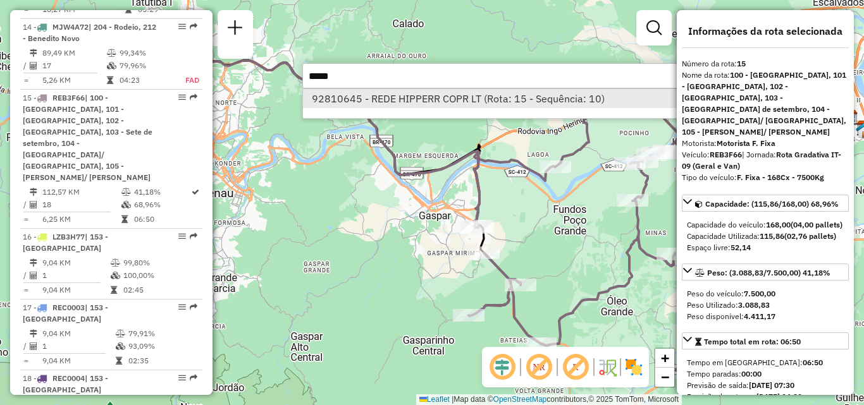
type input "*****"
click at [436, 99] on li "92810645 - REDE HIPPERR COPR LT (Rota: 15 - Sequência: 10)" at bounding box center [492, 98] width 378 height 19
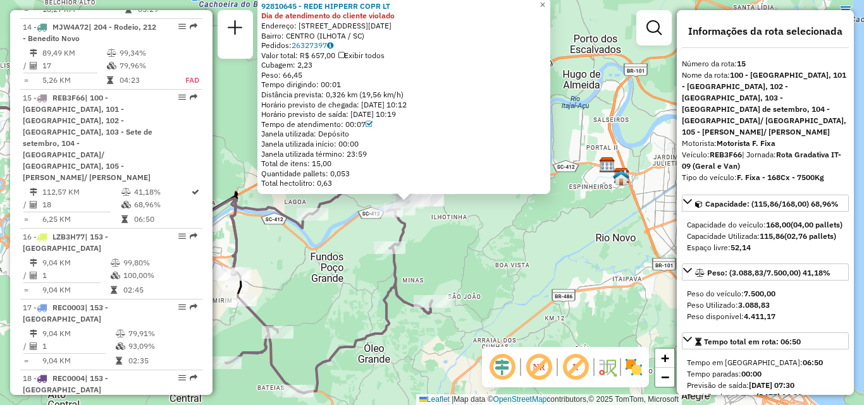
drag, startPoint x: 575, startPoint y: 217, endPoint x: 551, endPoint y: 217, distance: 23.4
click at [551, 217] on div "92810645 - REDE HIPPERR COPR LT Dia de atendimento do cliente violado Endereço:…" at bounding box center [432, 202] width 864 height 405
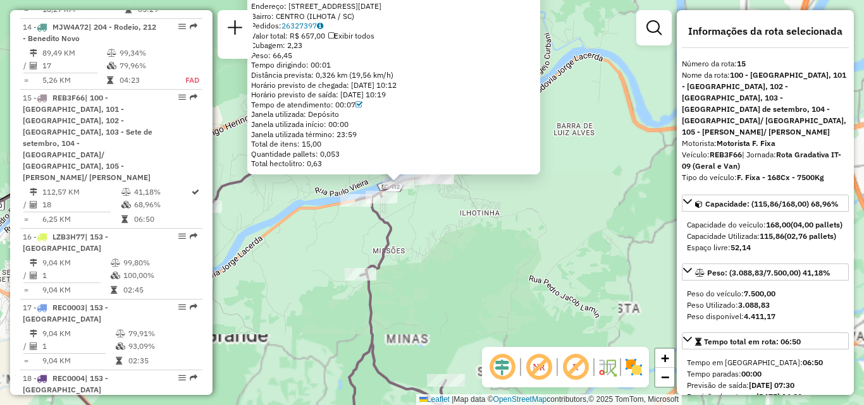
drag, startPoint x: 427, startPoint y: 223, endPoint x: 460, endPoint y: 227, distance: 33.7
click at [460, 227] on div "92810645 - REDE HIPPERR COPR LT Dia de atendimento do cliente violado Endereço:…" at bounding box center [432, 202] width 864 height 405
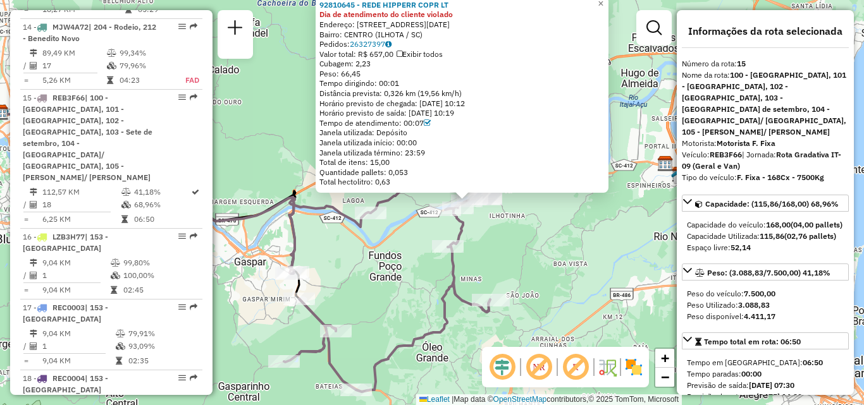
drag, startPoint x: 457, startPoint y: 215, endPoint x: 471, endPoint y: 224, distance: 16.5
click at [471, 224] on icon at bounding box center [391, 272] width 214 height 242
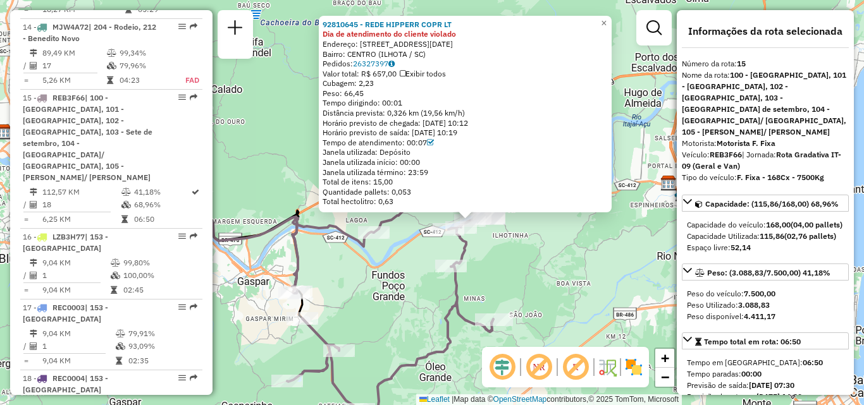
drag, startPoint x: 578, startPoint y: 290, endPoint x: 574, endPoint y: 267, distance: 23.7
click at [574, 267] on div "92810645 - REDE HIPPERR COPR LT Dia de atendimento do cliente violado Endereço:…" at bounding box center [432, 202] width 864 height 405
